Goal: Information Seeking & Learning: Compare options

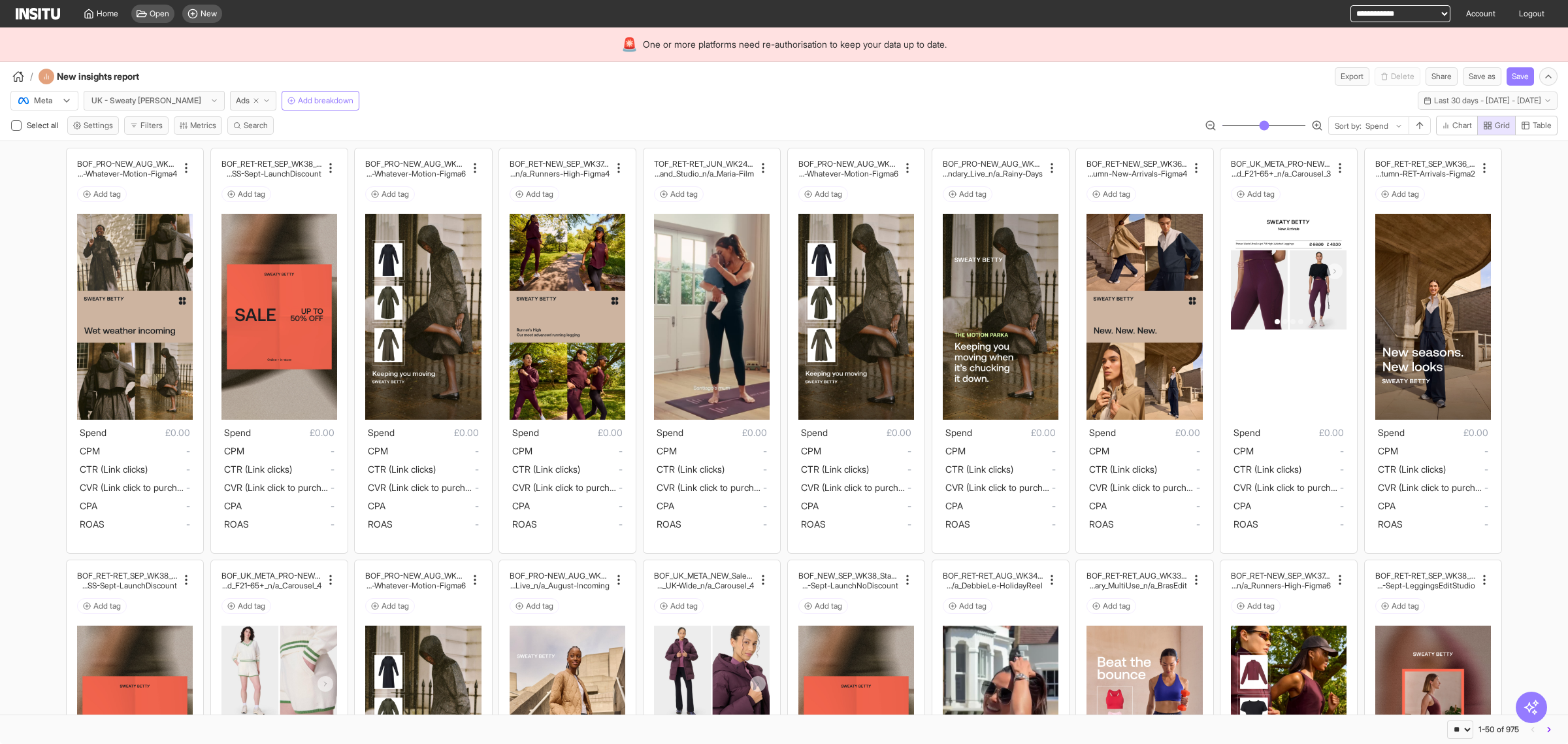
select select "**"
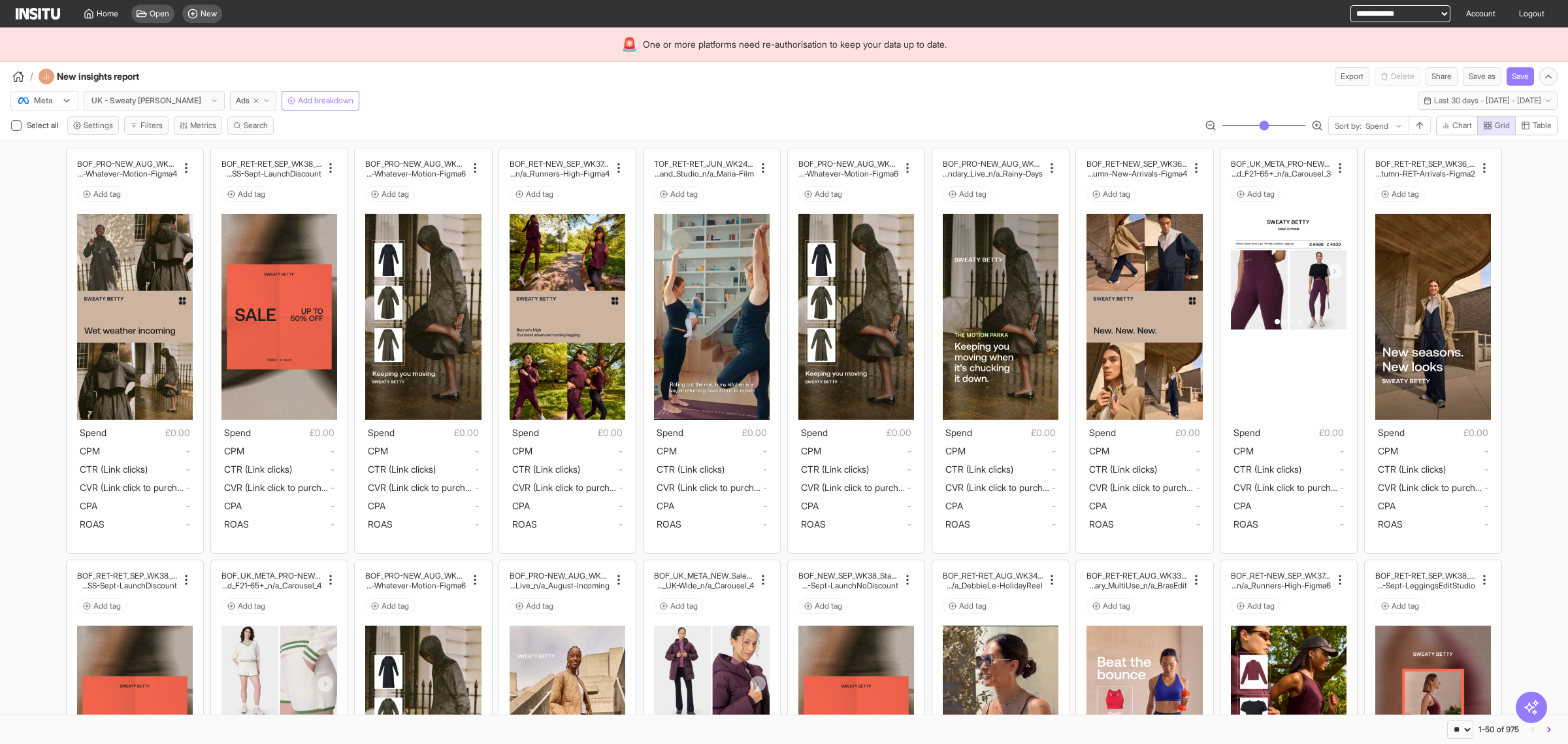
click at [844, 115] on div "Meta UK - Sweaty Betty Ads Add breakdown Last 30 days - Mon 18 Aug - Tue 16 Sep…" at bounding box center [784, 113] width 1568 height 55
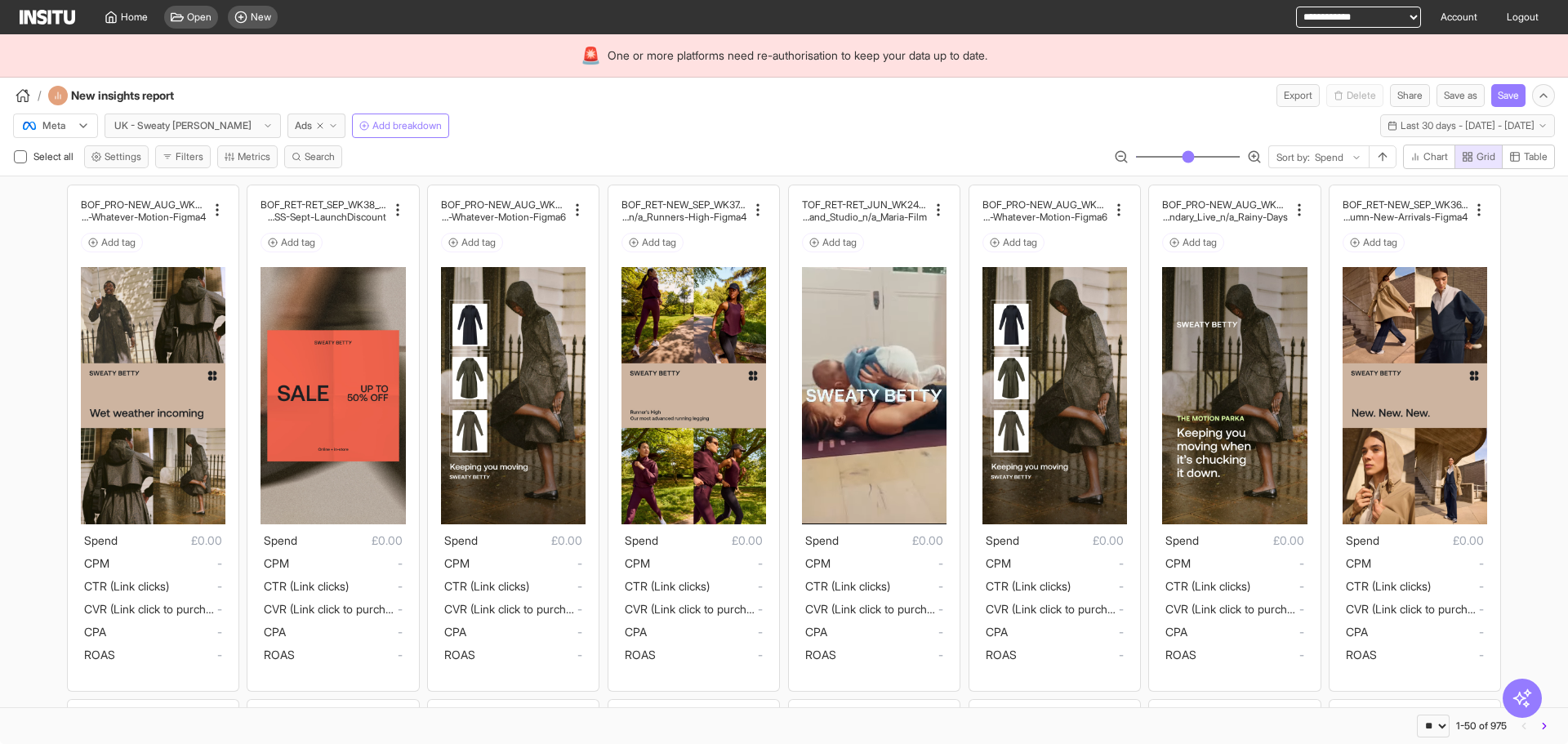
click at [846, 125] on div "Meta UK - Sweaty Betty Ads Add breakdown Last 30 days - Mon 18 Aug - Tue 16 Sep…" at bounding box center [784, 122] width 1568 height 31
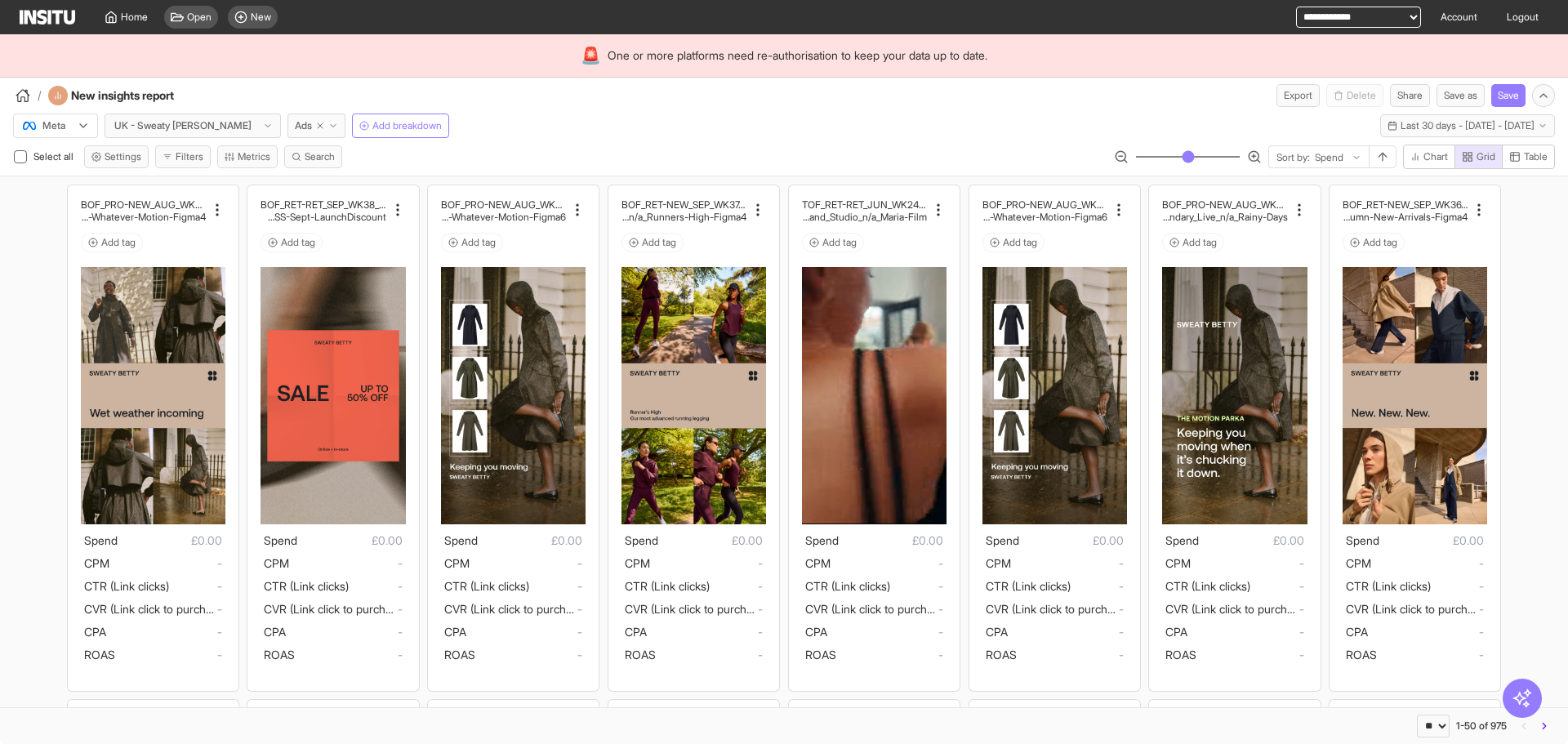
click at [559, 107] on div "Meta UK - Sweaty Betty Ads Add breakdown Last 30 days - Mon 18 Aug - Tue 16 Sep…" at bounding box center [784, 122] width 1568 height 31
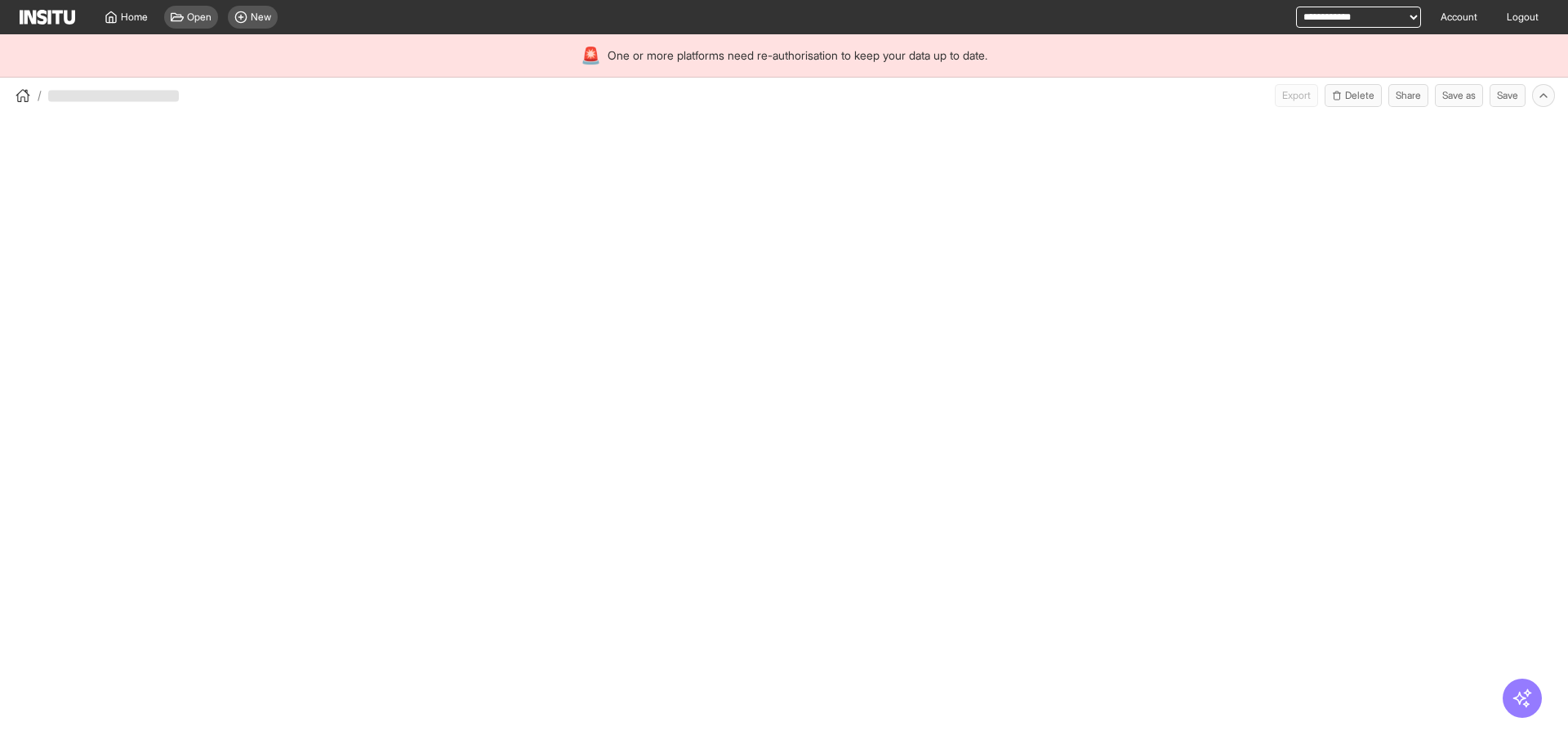
select select "**"
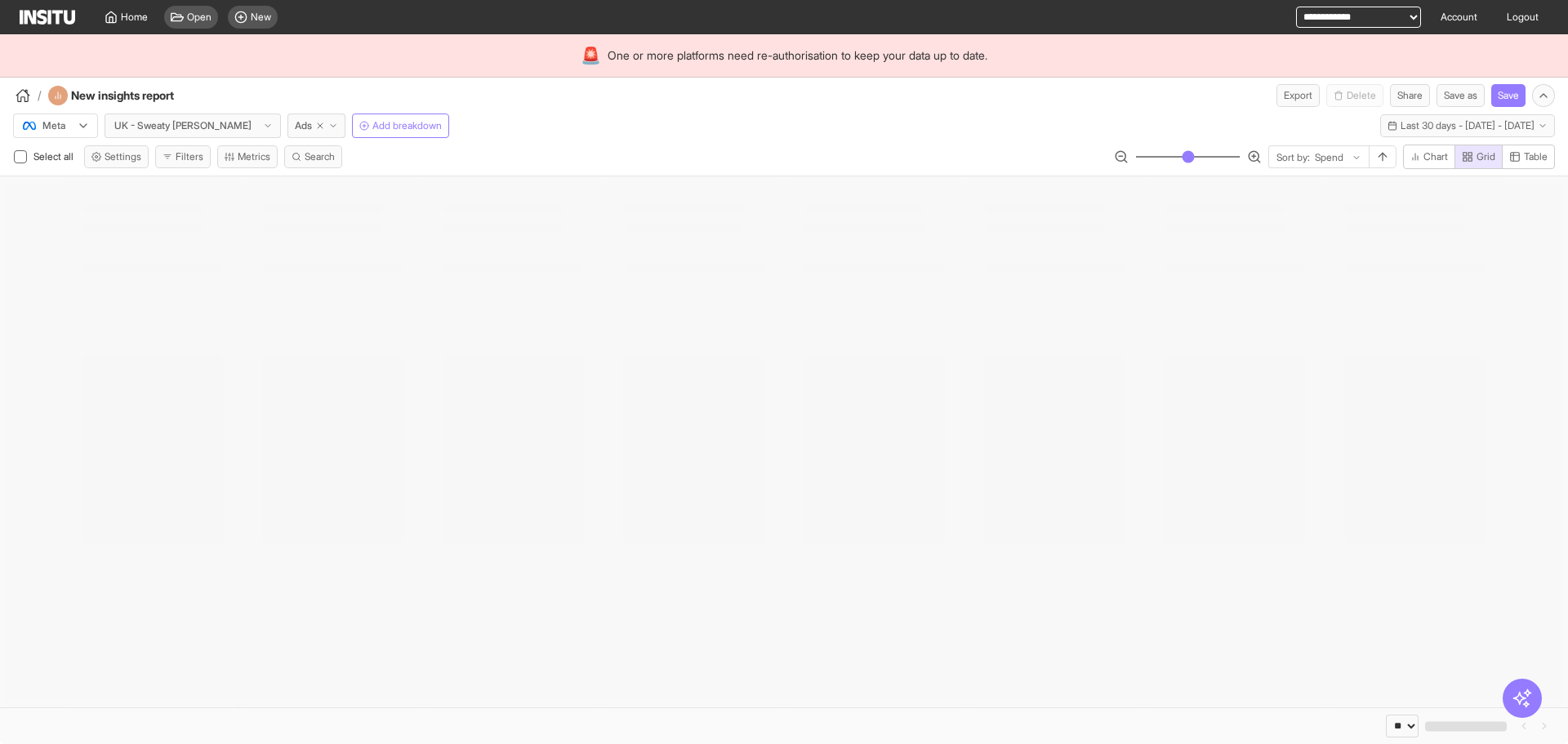
click at [603, 83] on div "/ New insights report Export Delete Share Save as Save" at bounding box center [784, 92] width 1568 height 29
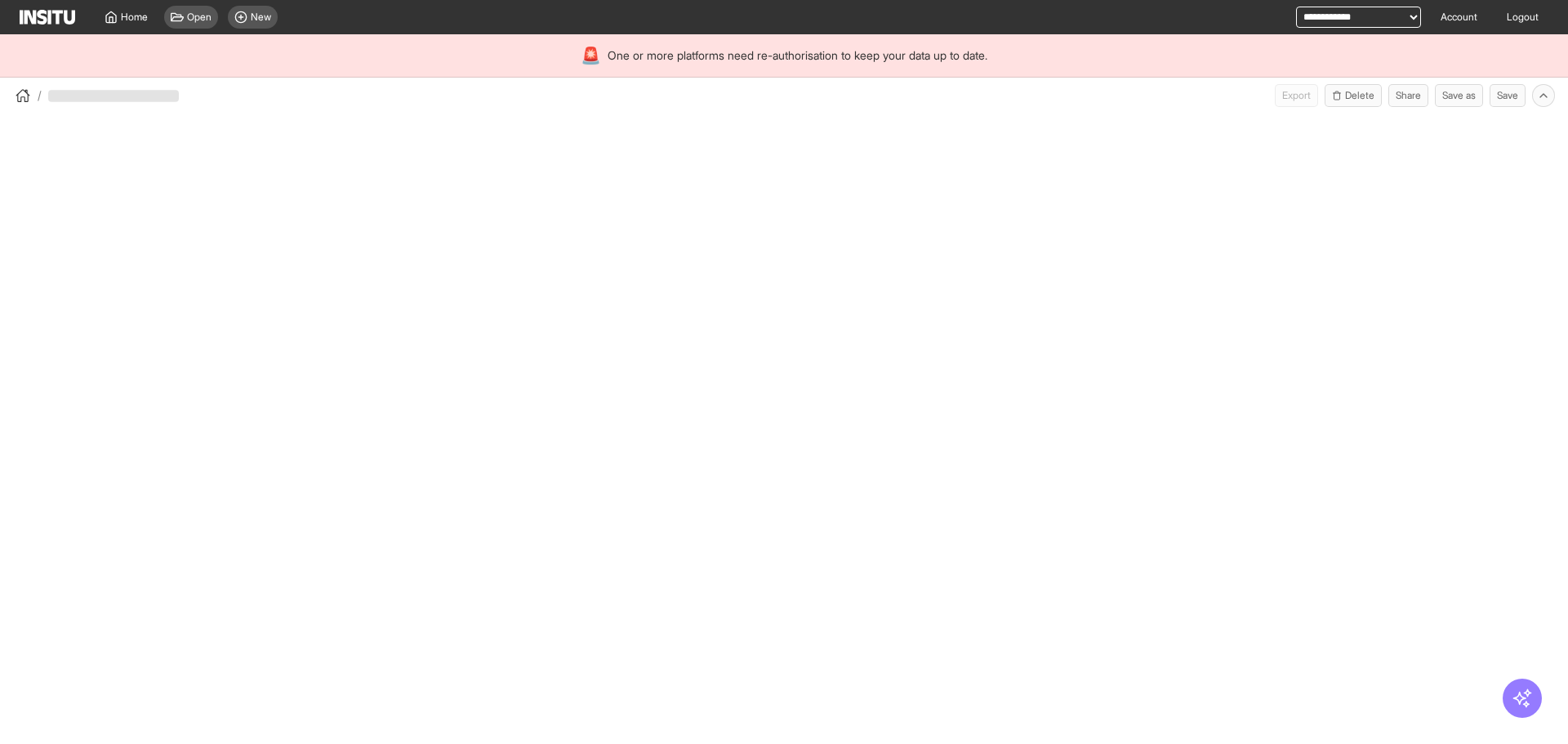
select select "**"
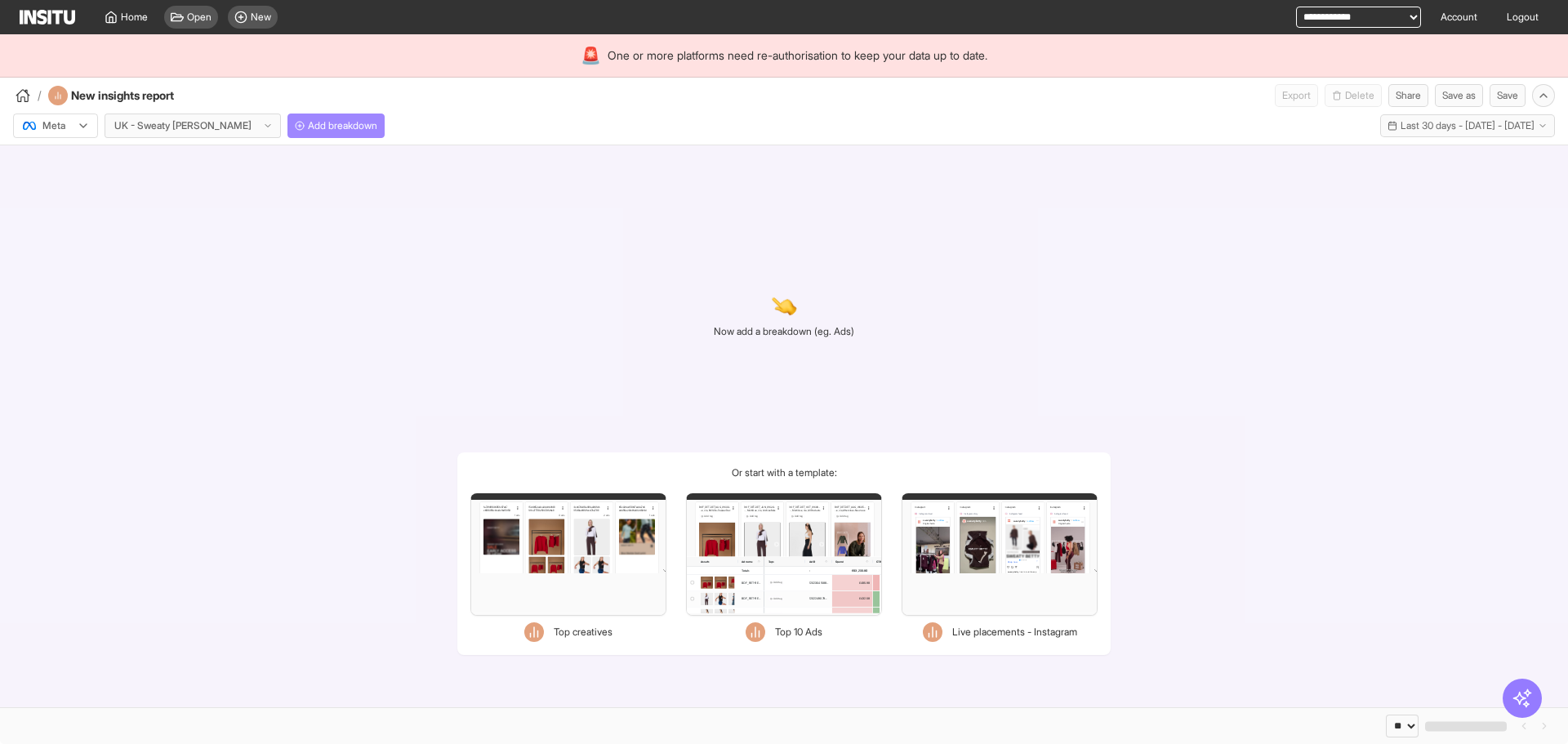
click at [303, 117] on button "Add breakdown" at bounding box center [336, 125] width 97 height 24
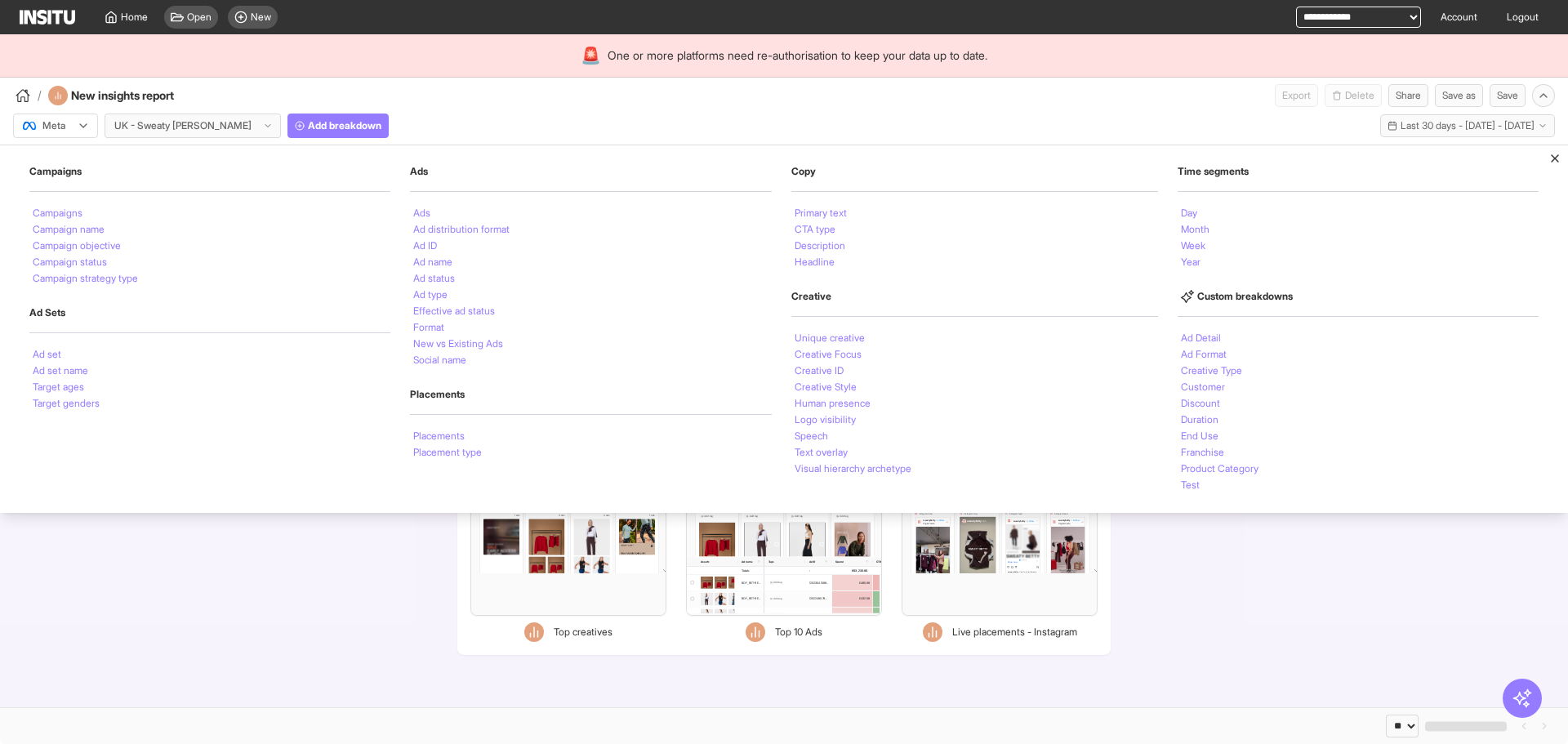
click at [435, 205] on div "Ads Ads Ad distribution format Ad ID Ad name Ad status Ad type Effective ad sta…" at bounding box center [590, 266] width 361 height 204
click at [435, 213] on div "Ads" at bounding box center [590, 213] width 361 height 16
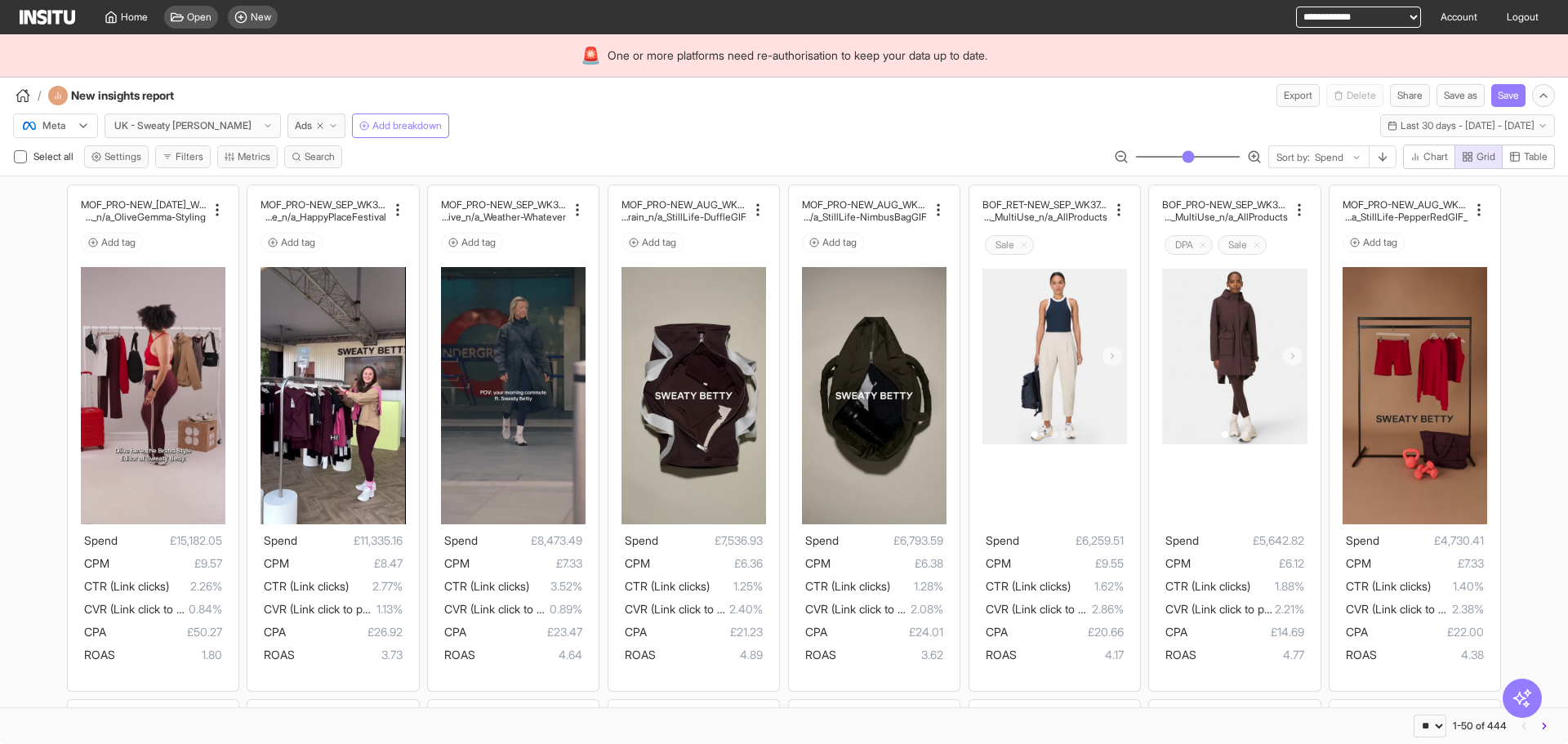
drag, startPoint x: 1379, startPoint y: 157, endPoint x: 1062, endPoint y: 104, distance: 321.4
click at [1379, 158] on icon "button" at bounding box center [1382, 157] width 13 height 13
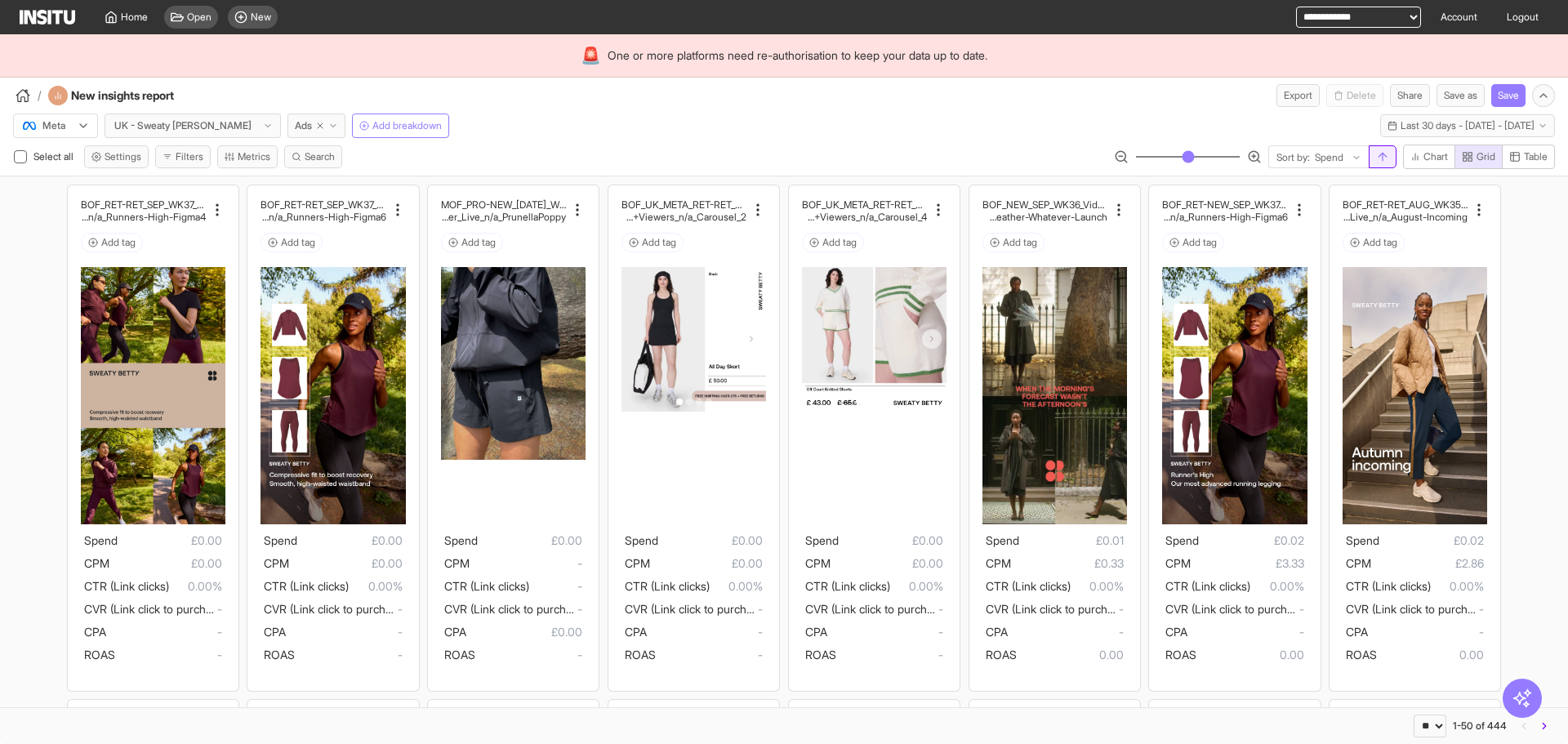
click at [1382, 148] on button "button" at bounding box center [1382, 157] width 28 height 23
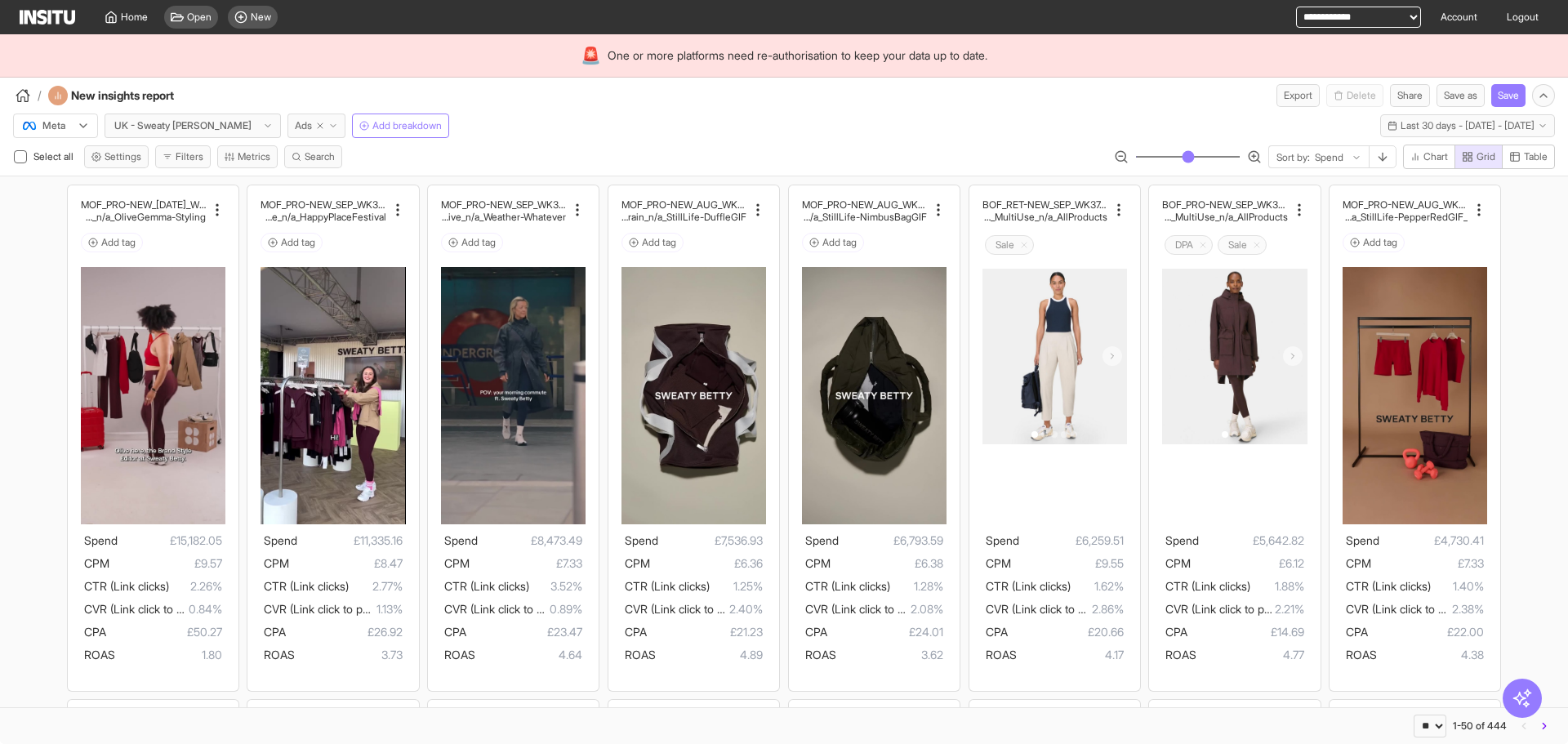
click at [297, 126] on button "Ads" at bounding box center [317, 125] width 58 height 24
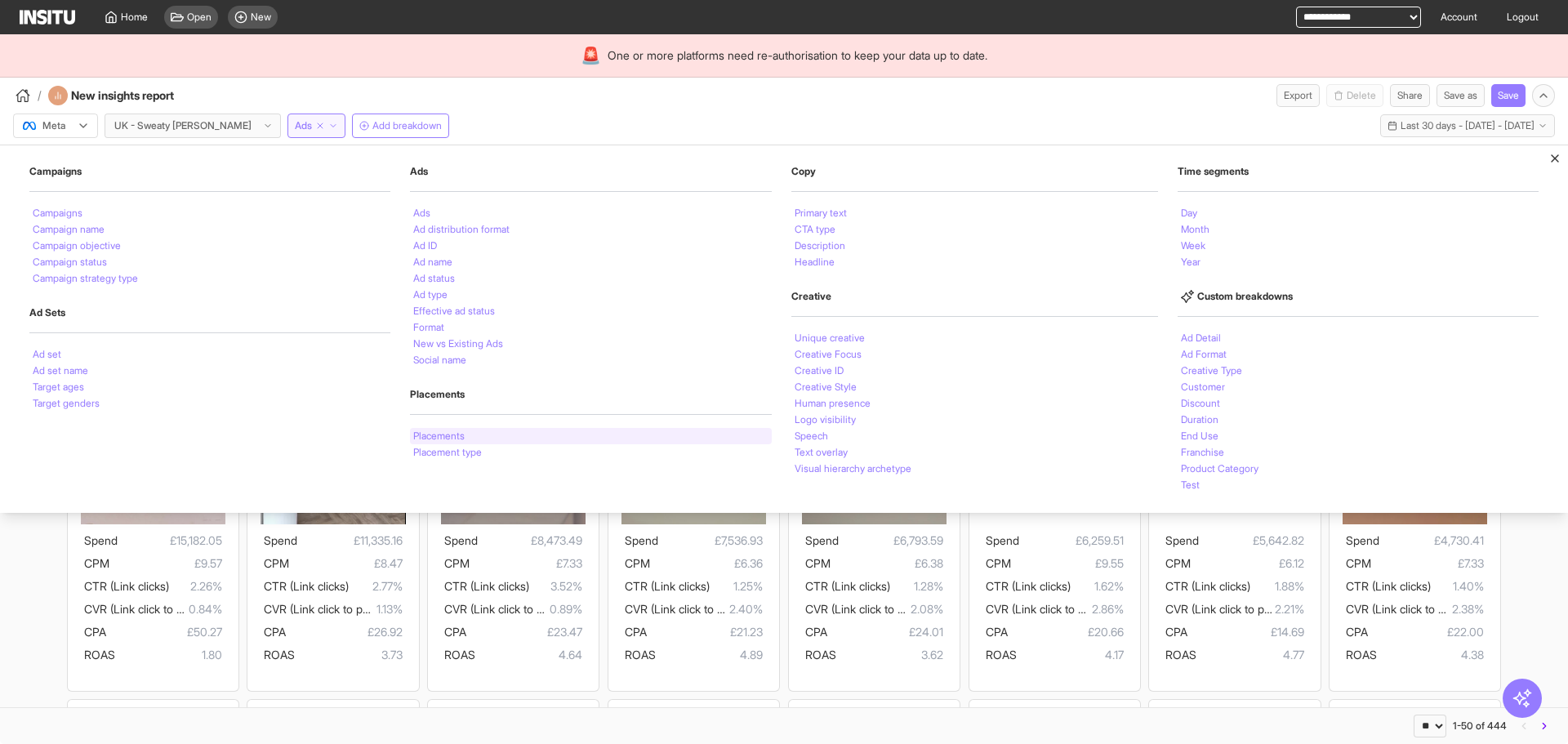
click at [583, 438] on div "Placements" at bounding box center [590, 436] width 361 height 16
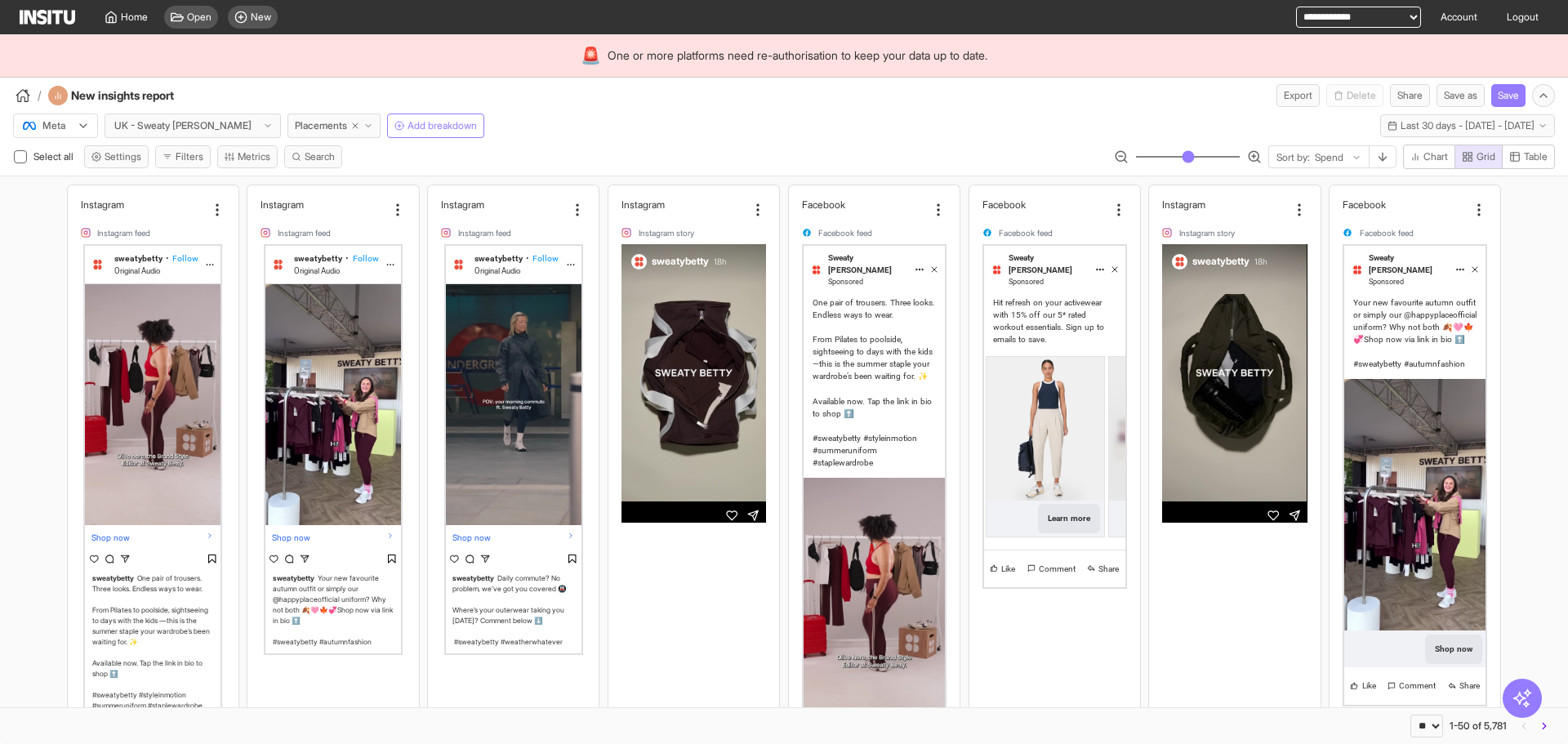
click at [1541, 738] on div "** ** ** *** *** *** **** 1-50 of 5,781" at bounding box center [784, 725] width 1568 height 37
click at [1545, 722] on icon "button" at bounding box center [1544, 726] width 12 height 12
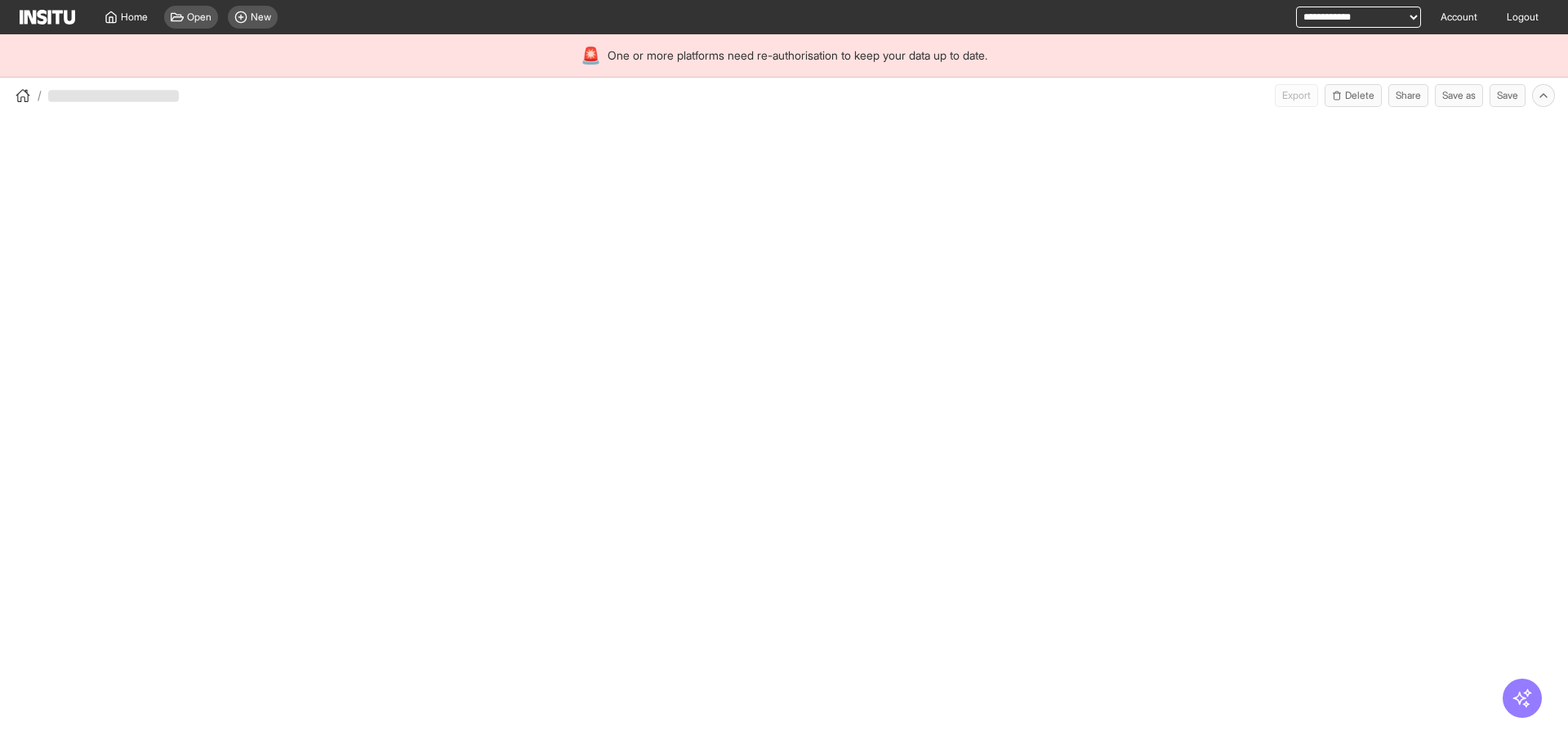
select select "**"
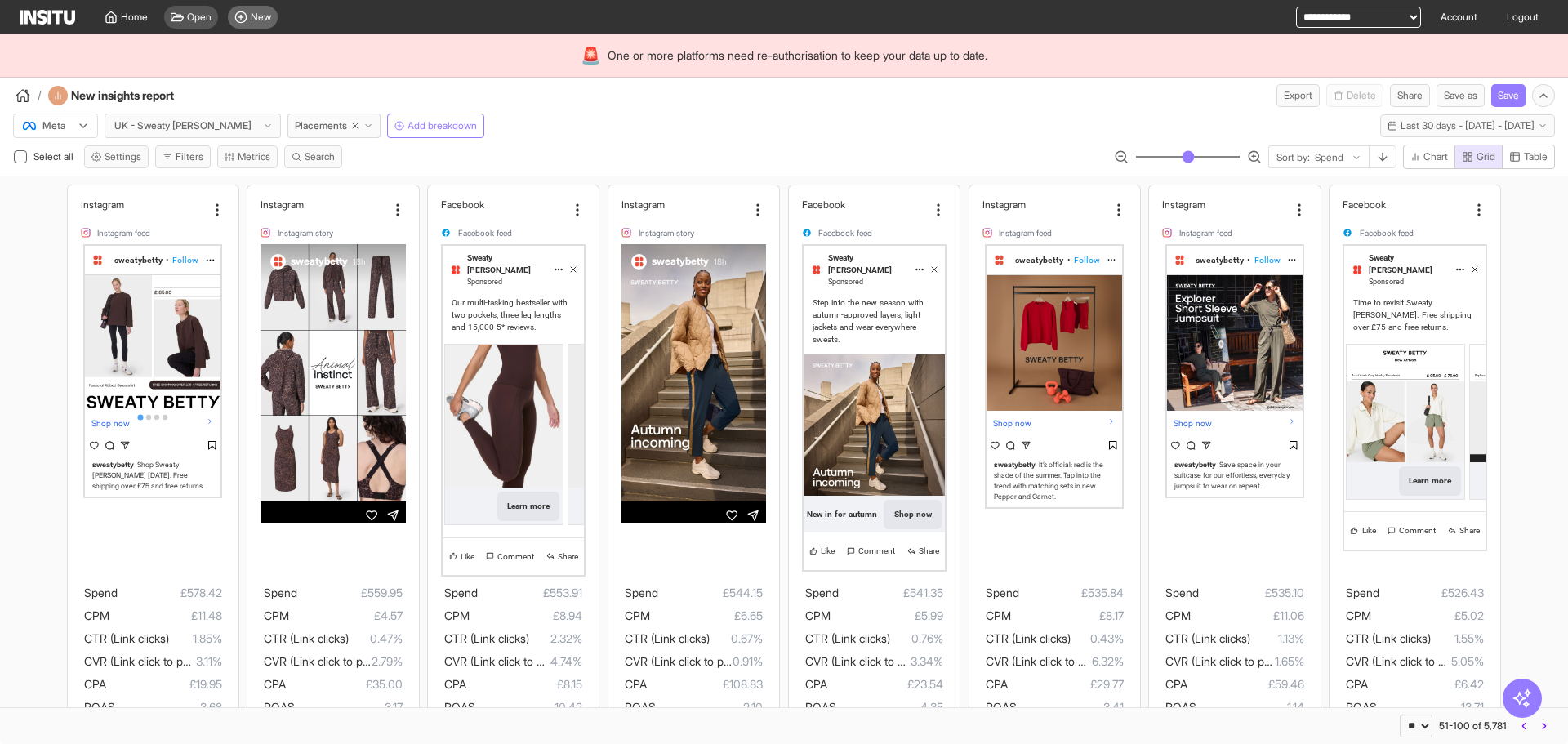
click at [239, 26] on div "New" at bounding box center [253, 16] width 50 height 23
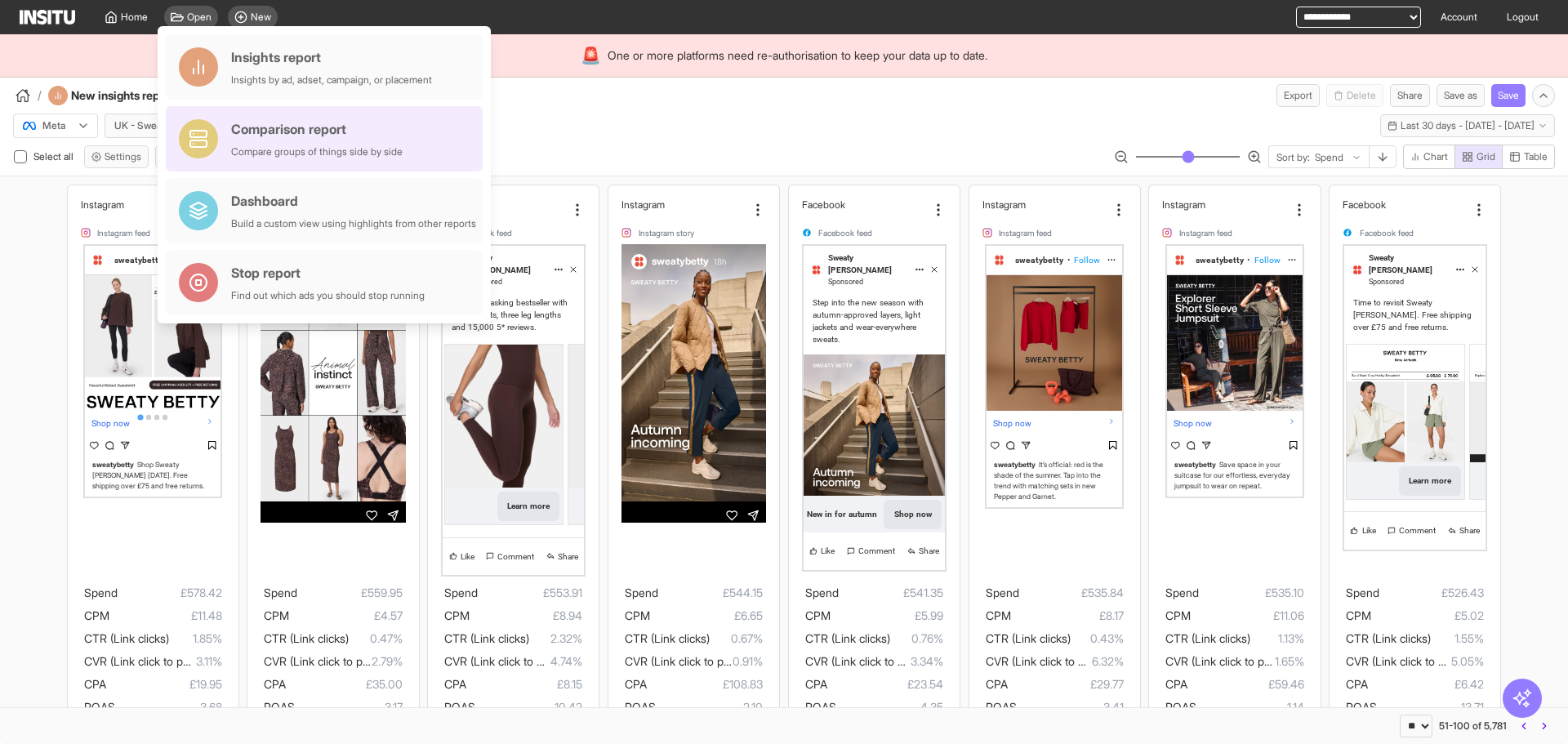
click at [411, 140] on div "Comparison report Compare groups of things side by side" at bounding box center [324, 138] width 317 height 65
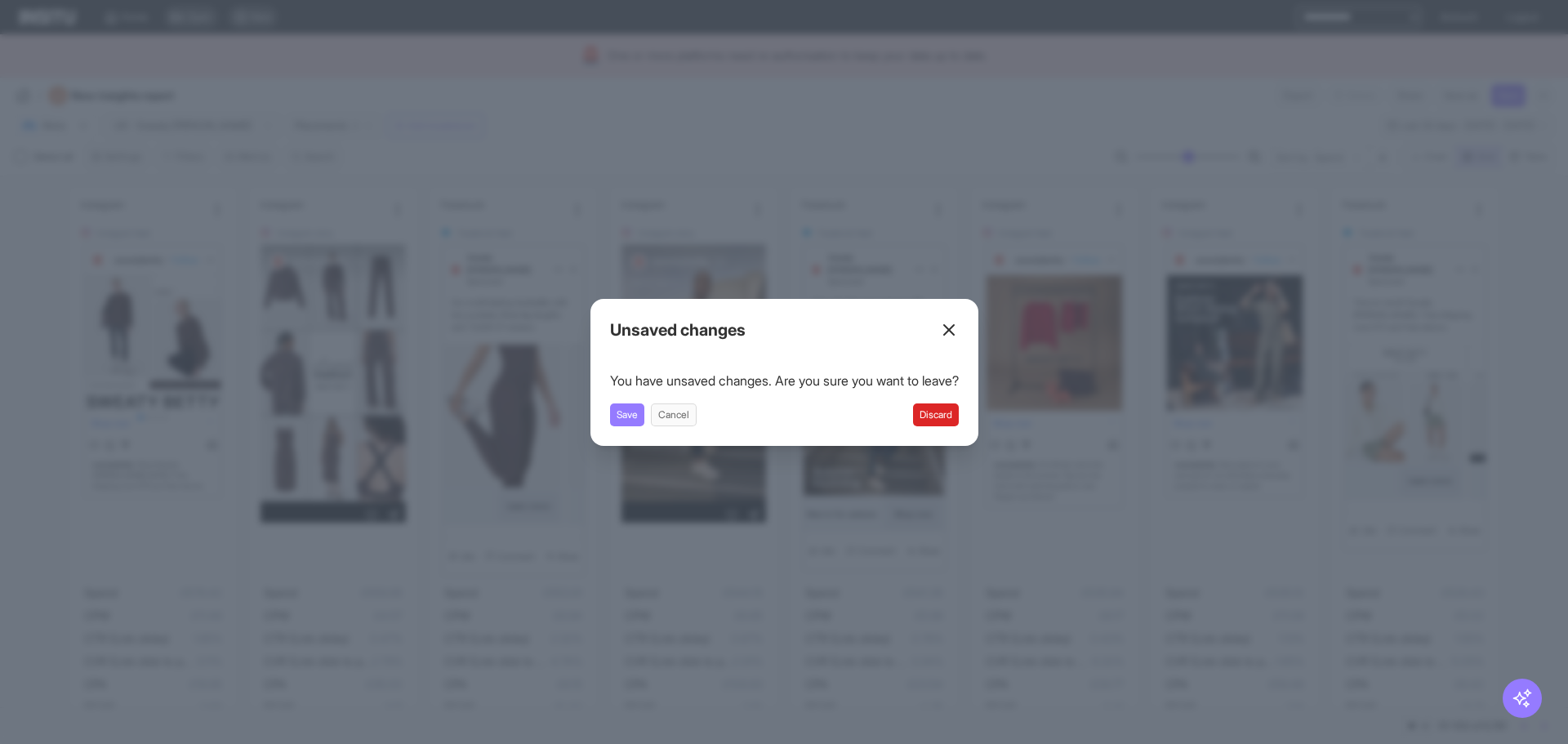
click at [932, 414] on button "Discard" at bounding box center [936, 415] width 46 height 23
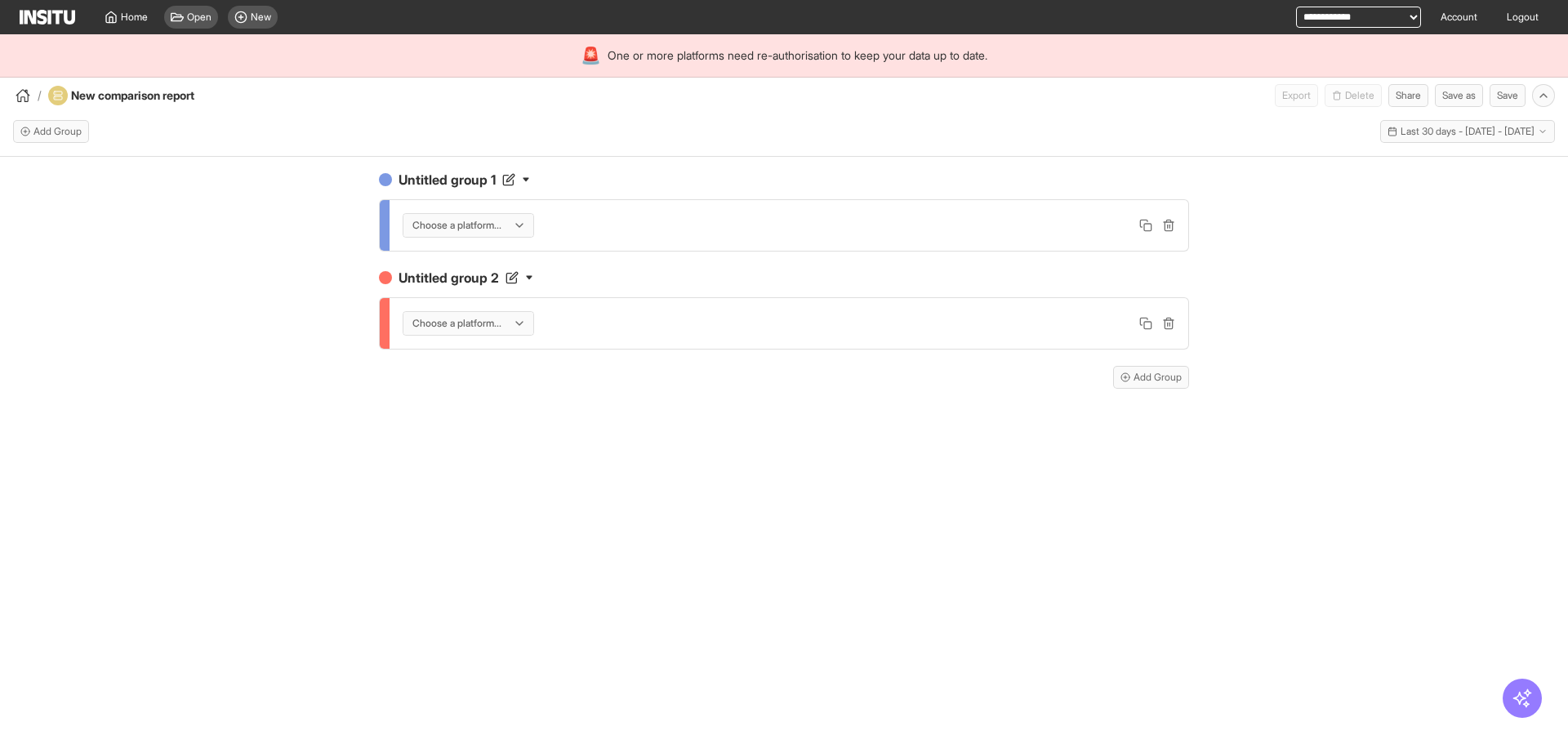
click at [512, 234] on div "Choose a platform..." at bounding box center [468, 224] width 129 height 23
click at [492, 284] on span "TikTok" at bounding box center [471, 288] width 116 height 14
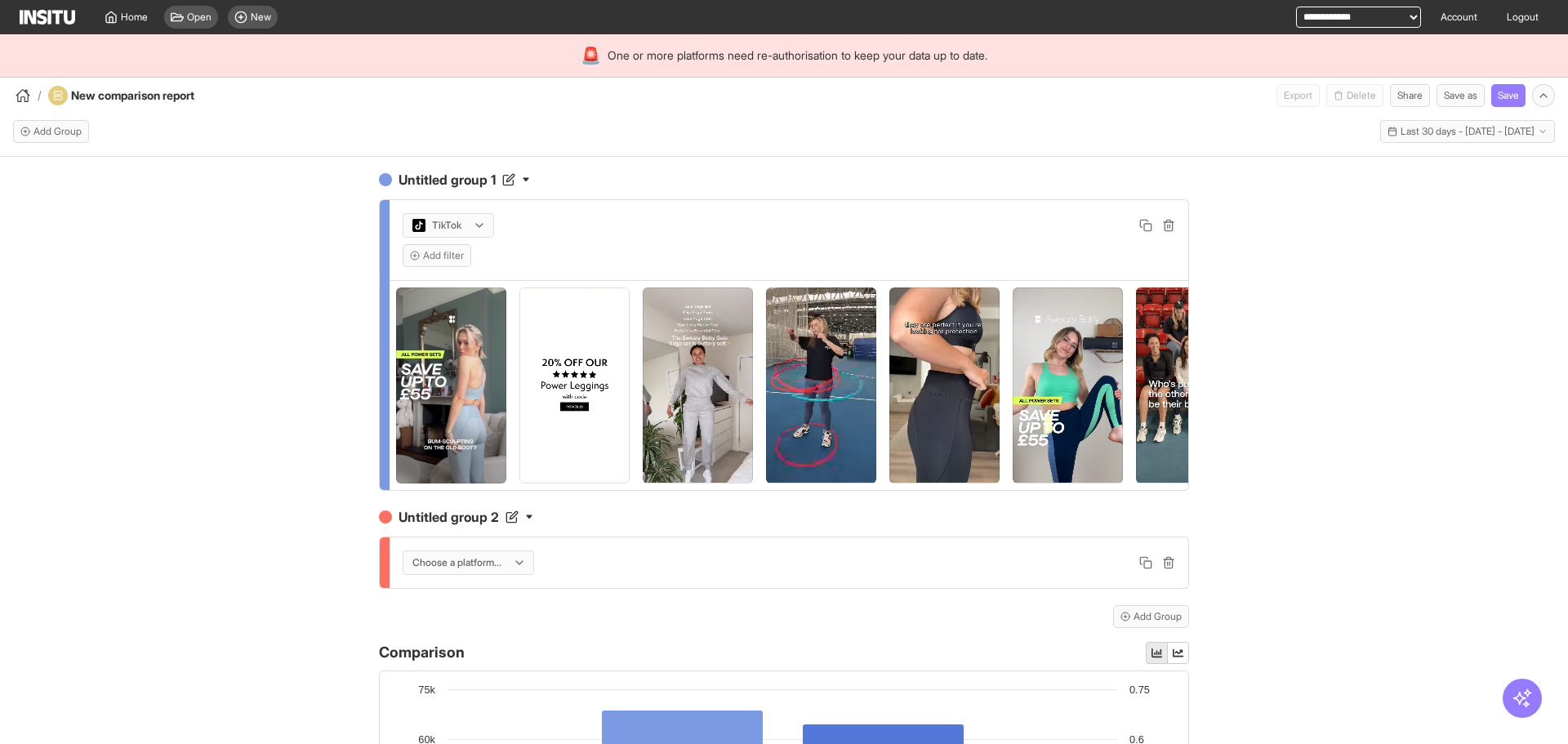
click at [473, 233] on div at bounding box center [479, 224] width 13 height 21
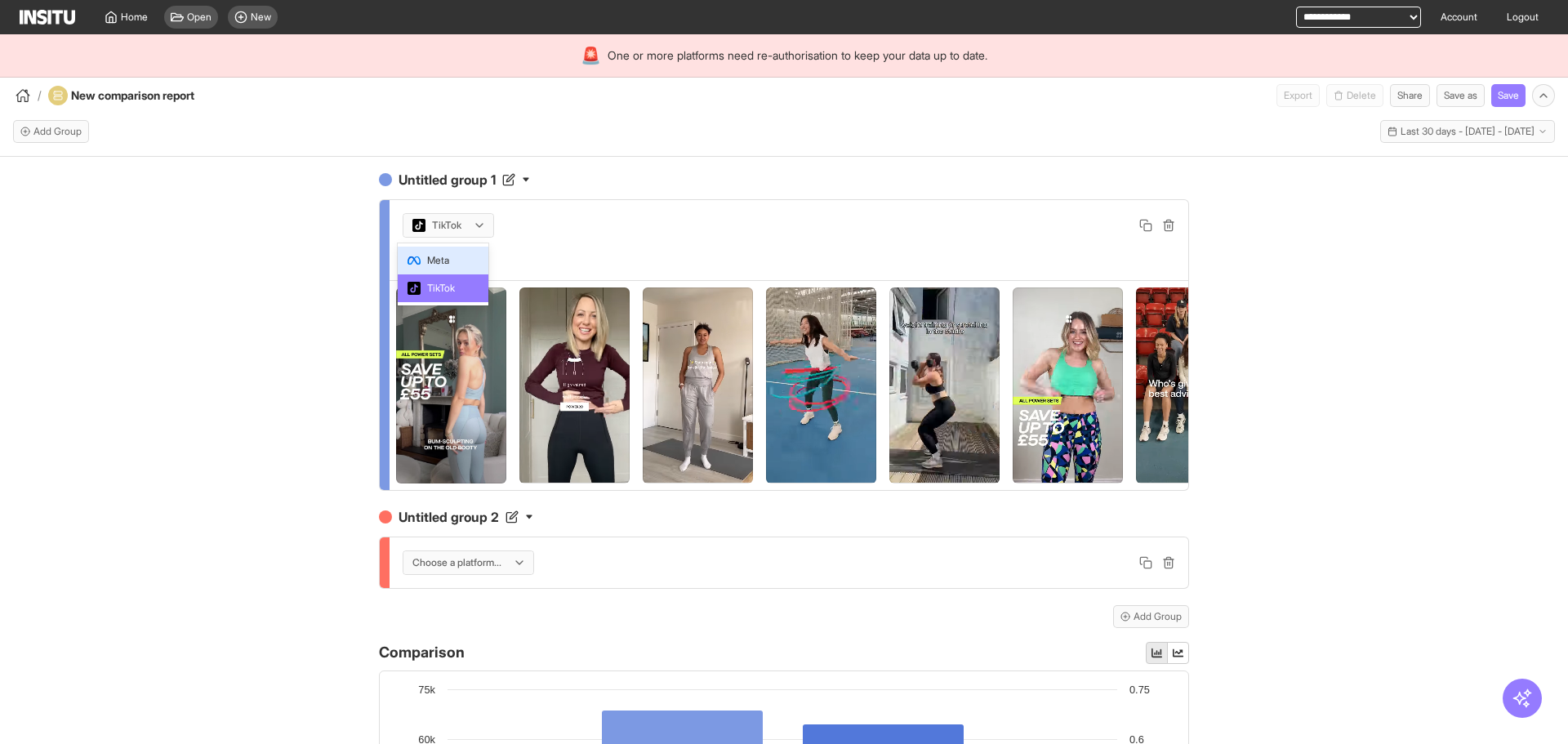
click at [466, 250] on div "Meta" at bounding box center [443, 260] width 91 height 28
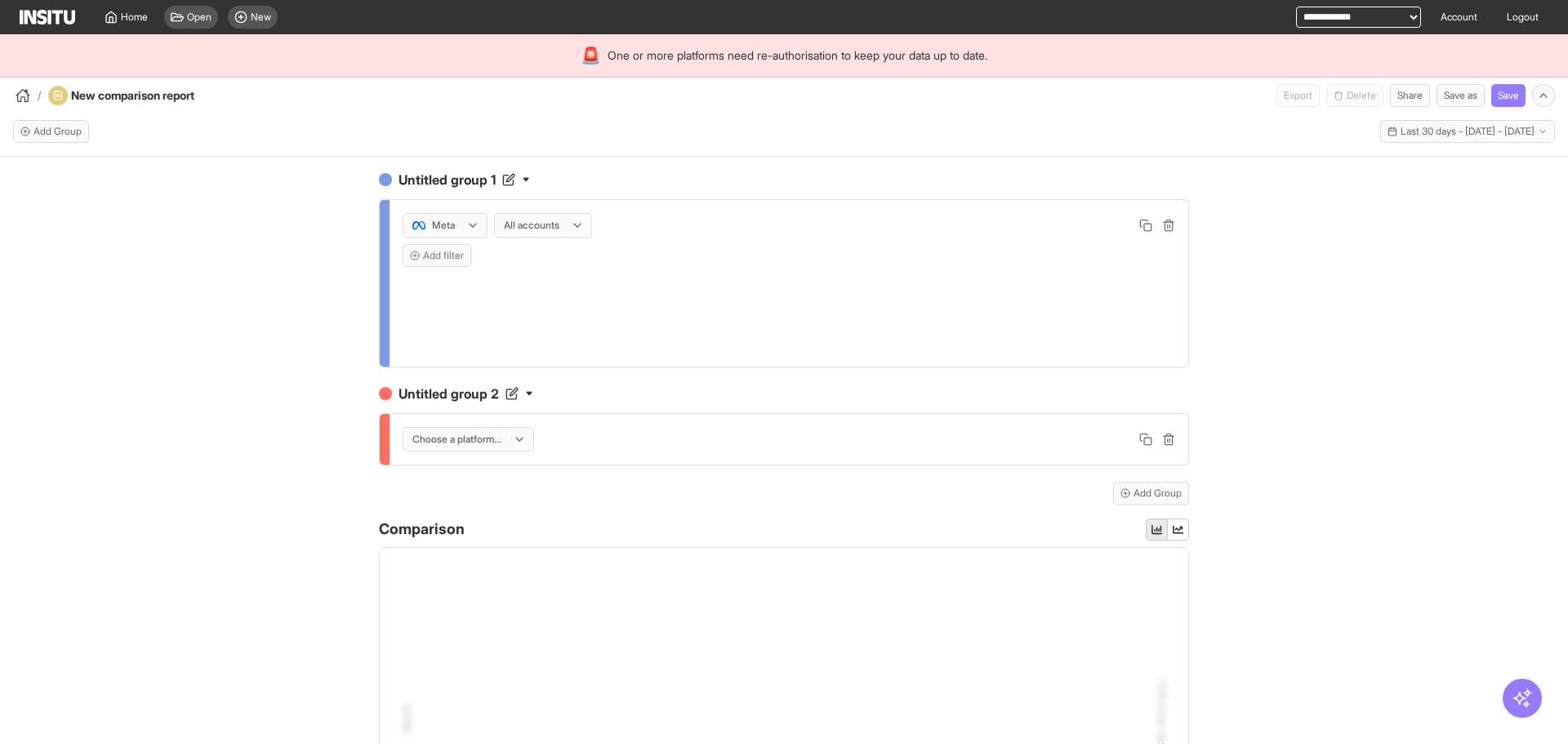
scroll to position [228, 0]
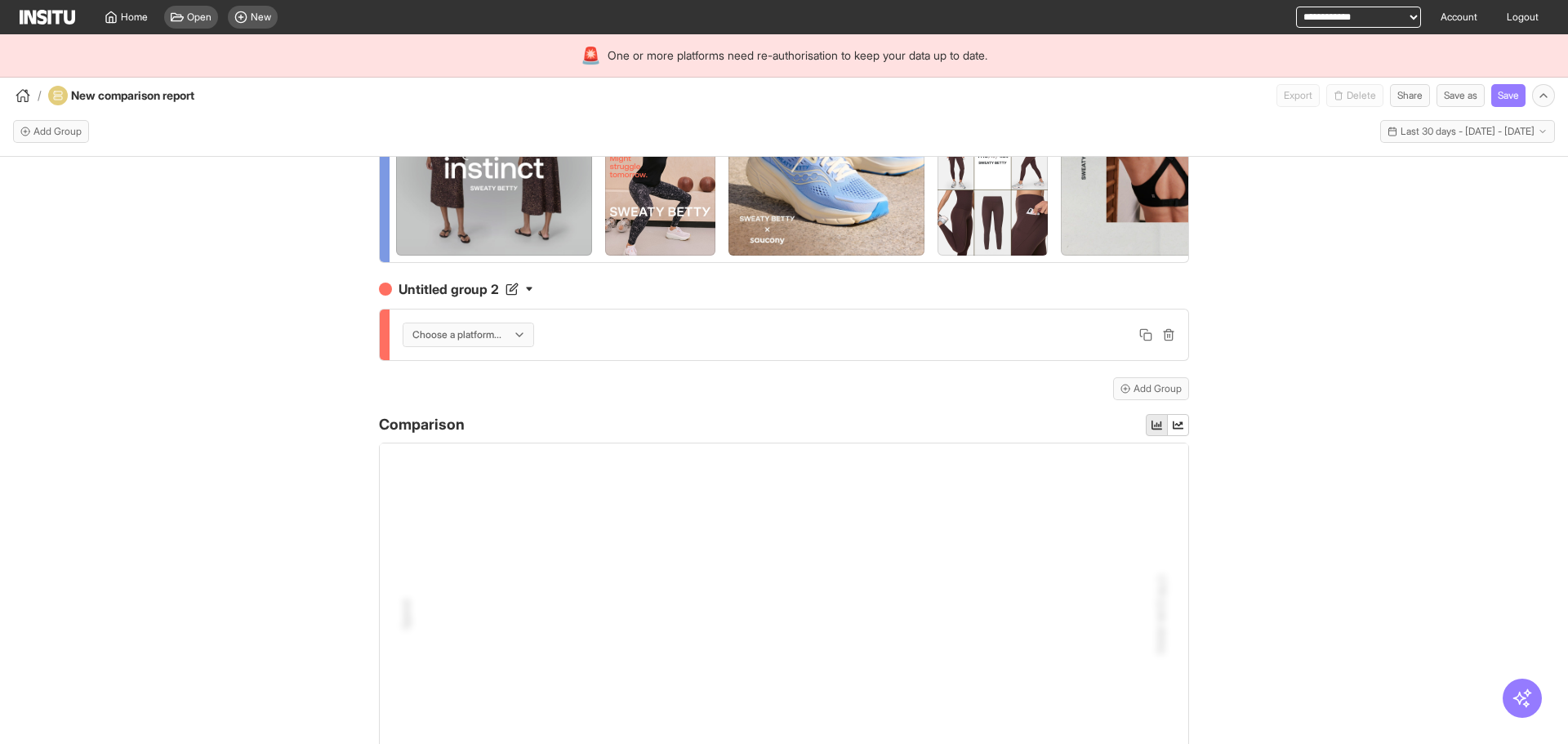
click at [1313, 533] on div "Untitled group 1 Meta All accounts Add filter Untitled group 2 Choose a platfor…" at bounding box center [784, 486] width 1568 height 660
